Goal: Information Seeking & Learning: Learn about a topic

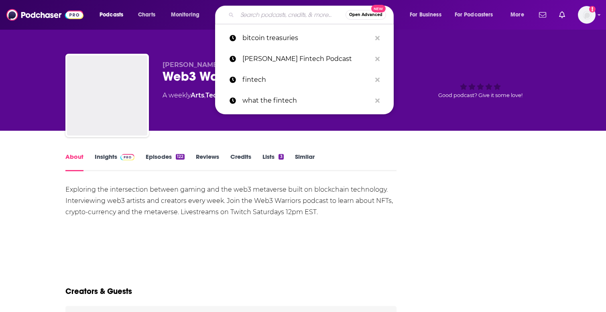
click at [260, 18] on input "Search podcasts, credits, & more..." at bounding box center [291, 14] width 108 height 13
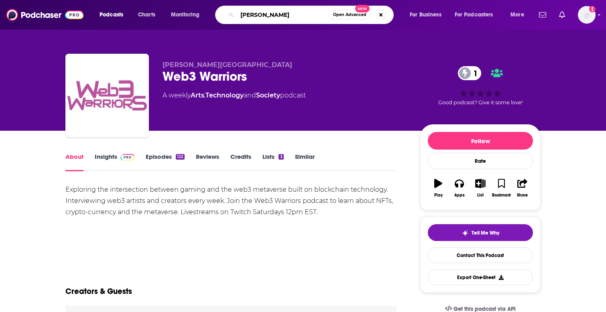
type input "[PERSON_NAME]"
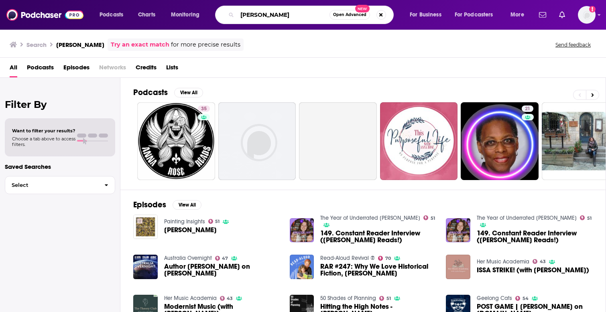
click at [255, 20] on input "[PERSON_NAME]" at bounding box center [283, 14] width 92 height 13
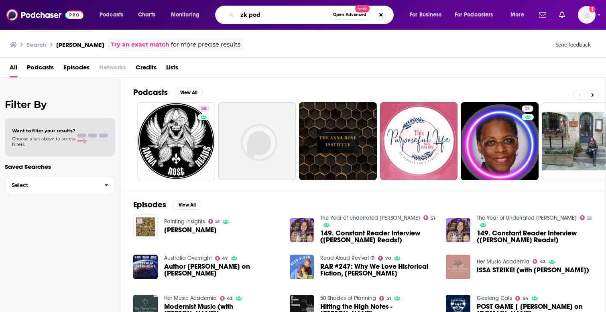
type input "zk pod"
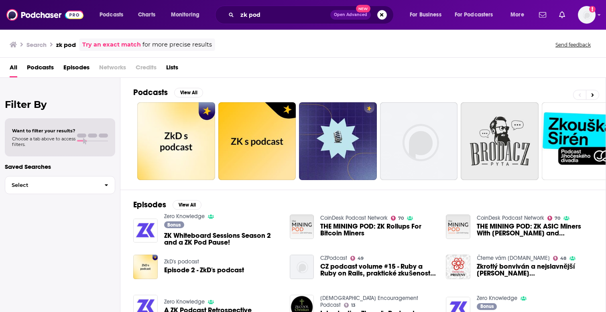
click at [224, 227] on div "Bonus ZK Whiteboard Sessions Season 2 and a ZK Pod Pause!" at bounding box center [222, 235] width 116 height 27
click at [149, 231] on img "ZK Whiteboard Sessions Season 2 and a ZK Pod Pause!" at bounding box center [145, 231] width 24 height 24
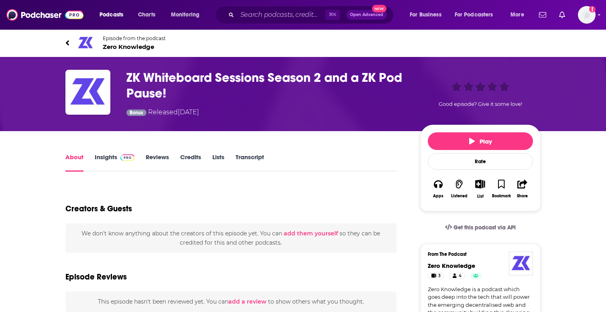
click at [102, 165] on link "Insights" at bounding box center [115, 162] width 40 height 18
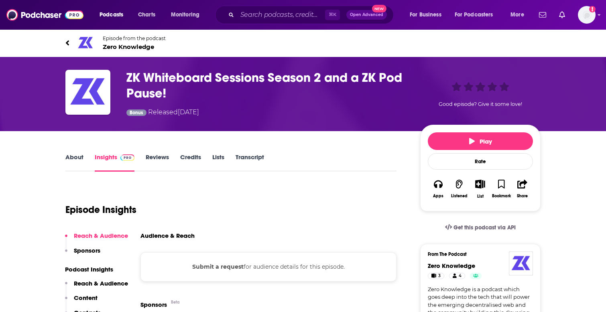
click at [66, 46] on icon at bounding box center [67, 43] width 4 height 8
